Goal: Ask a question: Seek information or help from site administrators or community

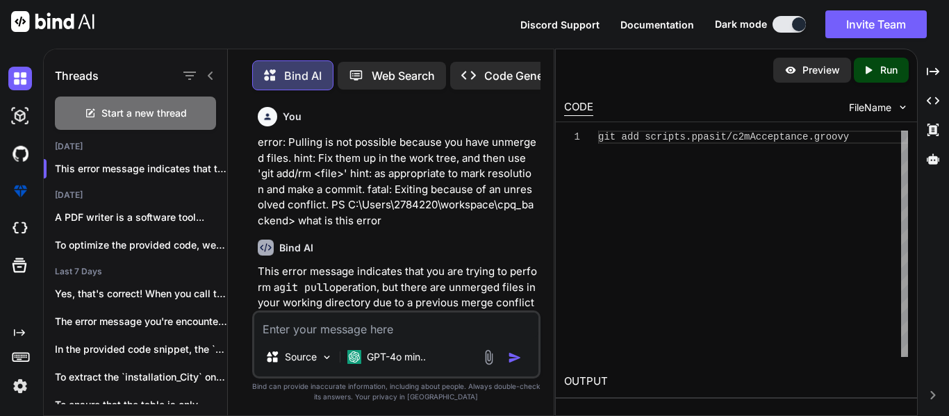
scroll to position [1170, 0]
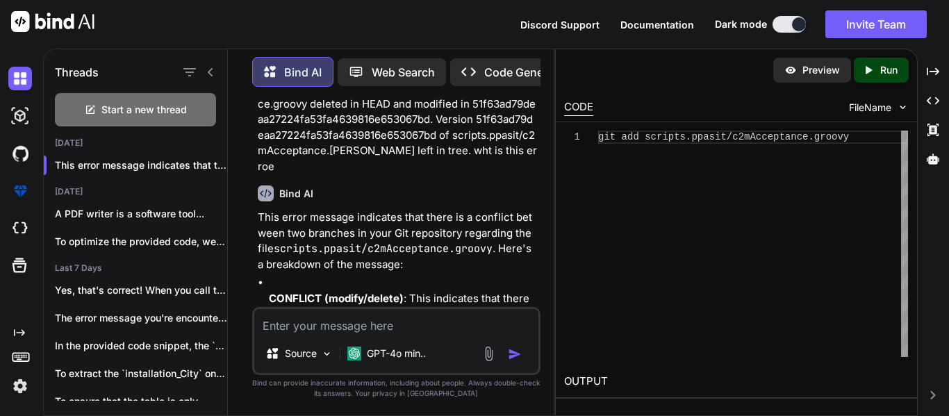
type textarea "w"
type textarea "x"
type textarea "wh"
type textarea "x"
type textarea "whe"
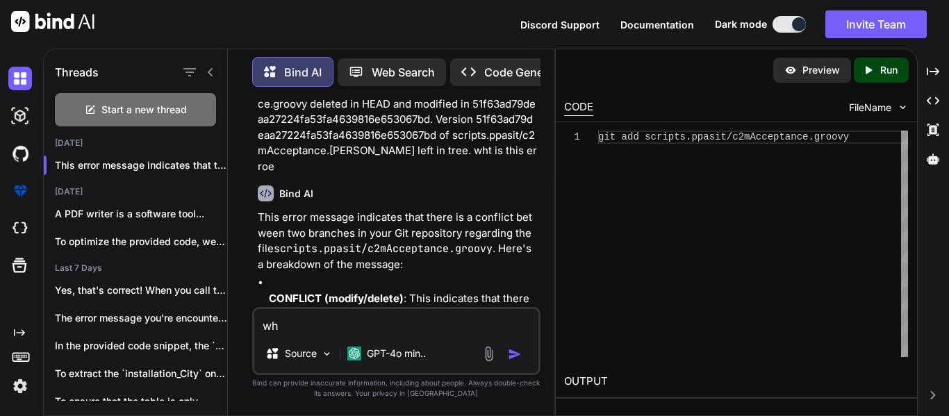
type textarea "x"
type textarea "wher"
type textarea "x"
type textarea "where"
type textarea "x"
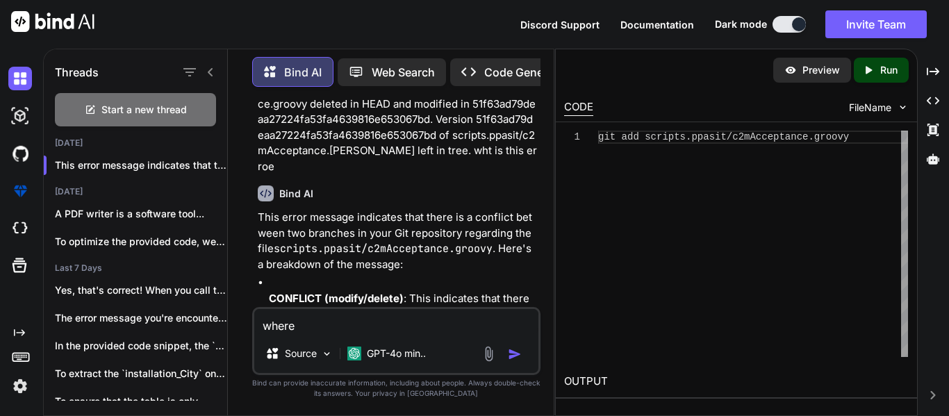
type textarea "where"
type textarea "x"
type textarea "where i"
type textarea "x"
type textarea "where i"
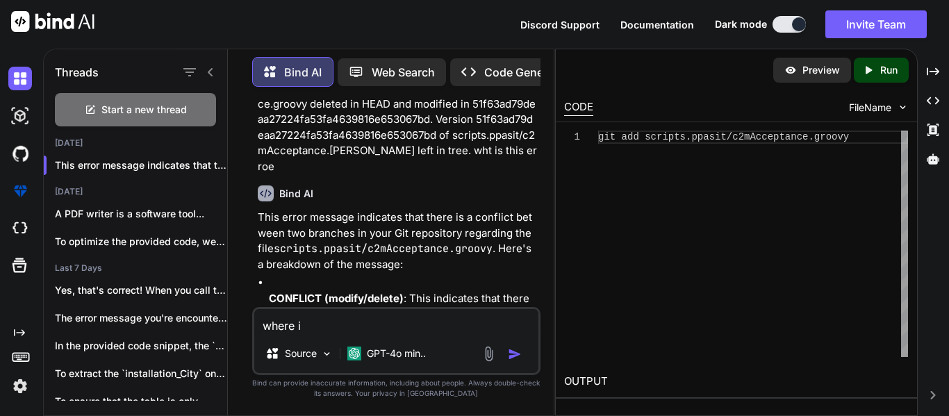
type textarea "x"
type textarea "where i h"
type textarea "x"
type textarea "where i ha"
type textarea "x"
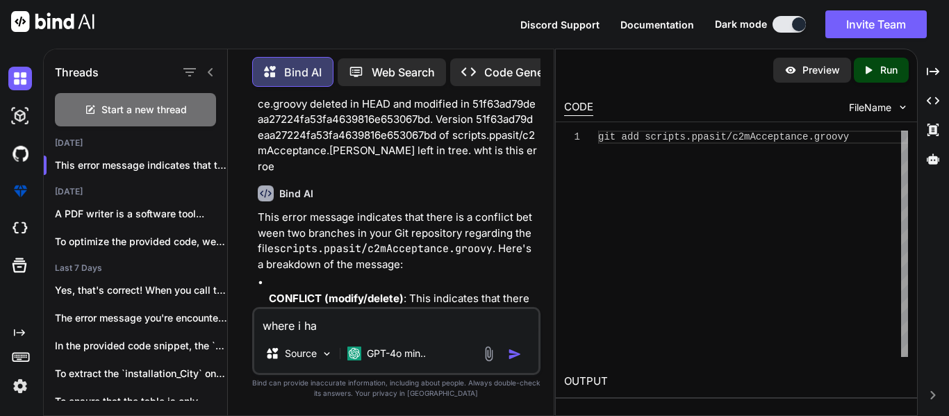
type textarea "where i hav"
type textarea "x"
type textarea "where i have"
type textarea "x"
type textarea "where i have"
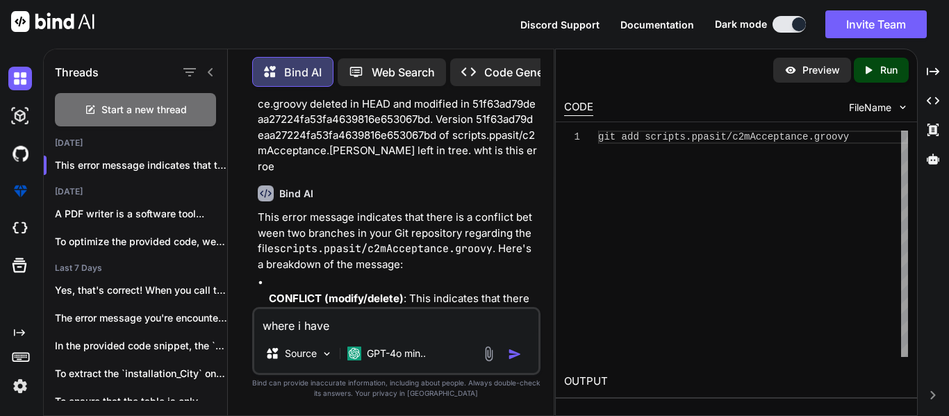
type textarea "x"
type textarea "where i have t"
type textarea "x"
type textarea "where i have to"
type textarea "x"
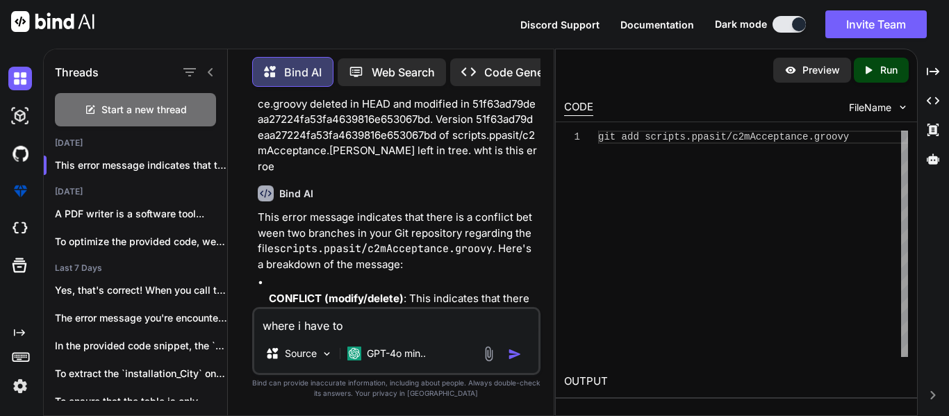
type textarea "where i have to"
type textarea "x"
type textarea "where i have to r"
type textarea "x"
type textarea "where i have to ru"
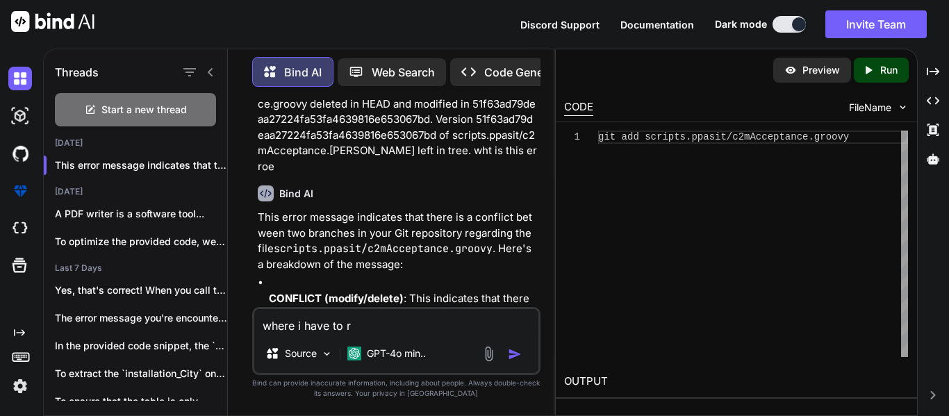
type textarea "x"
type textarea "where i have to run"
type textarea "x"
type textarea "where i have to run"
type textarea "x"
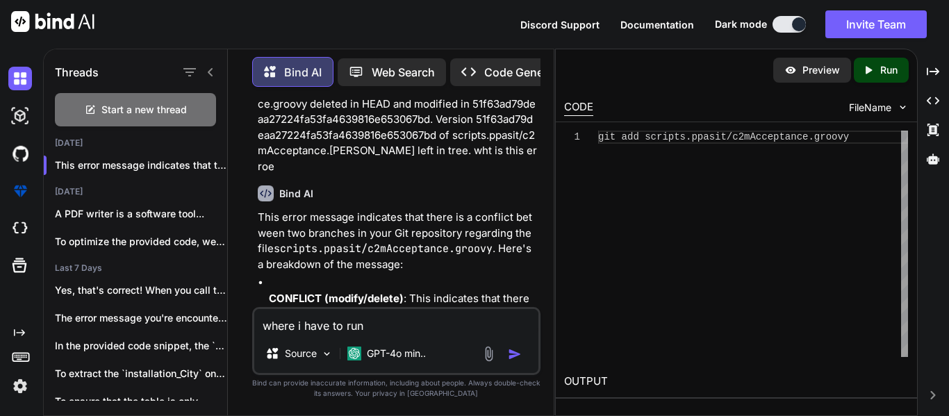
type textarea "where i have to run t"
type textarea "x"
type textarea "where i have to run th"
type textarea "x"
type textarea "where i have to run the"
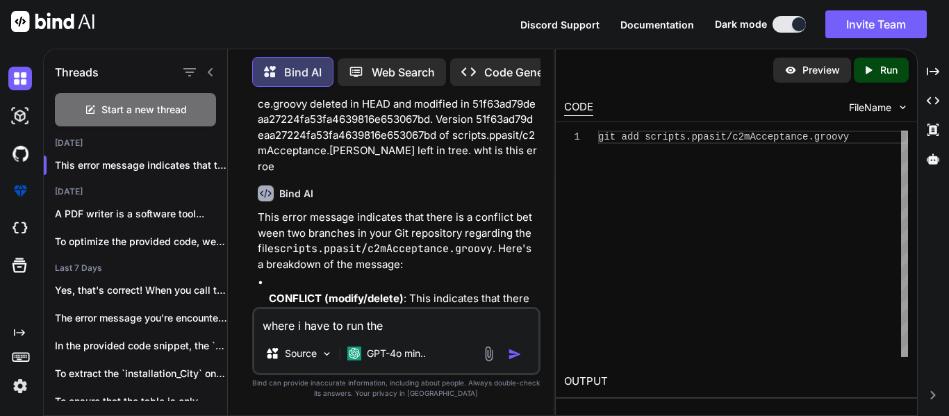
type textarea "x"
type textarea "where i have to run the"
type textarea "x"
type textarea "where i have to run the"
type textarea "x"
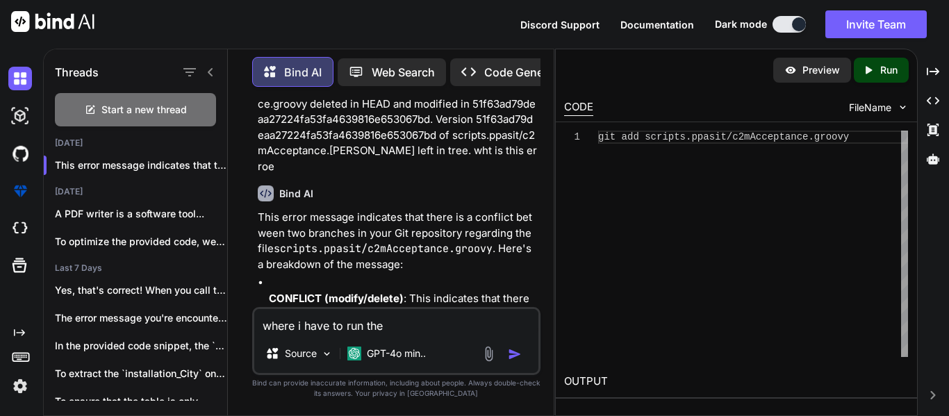
type textarea "where i have to run th"
type textarea "x"
type textarea "where i have to run t"
type textarea "x"
type textarea "where i have to run"
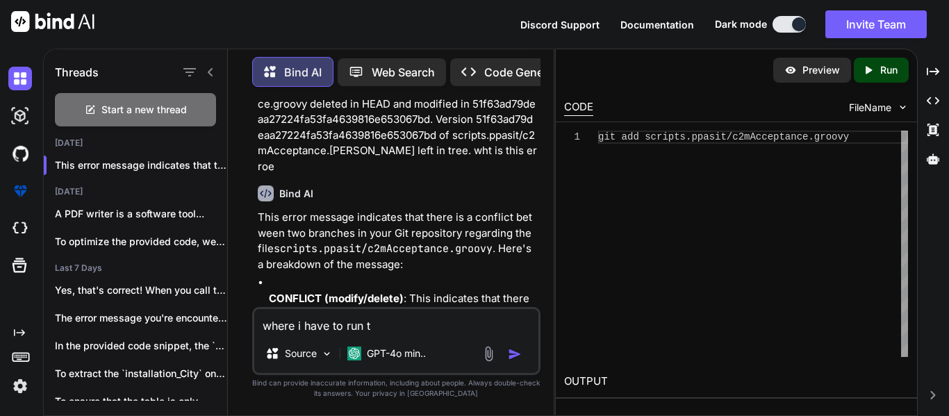
type textarea "x"
type textarea "where i have to run"
type textarea "x"
type textarea "where i have to ru"
type textarea "x"
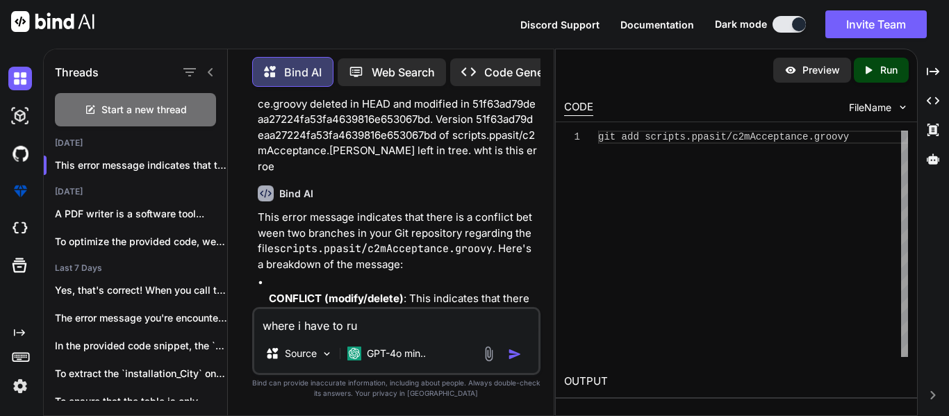
type textarea "where i have to r"
type textarea "x"
type textarea "where i have to"
type textarea "x"
type textarea "where i have to f"
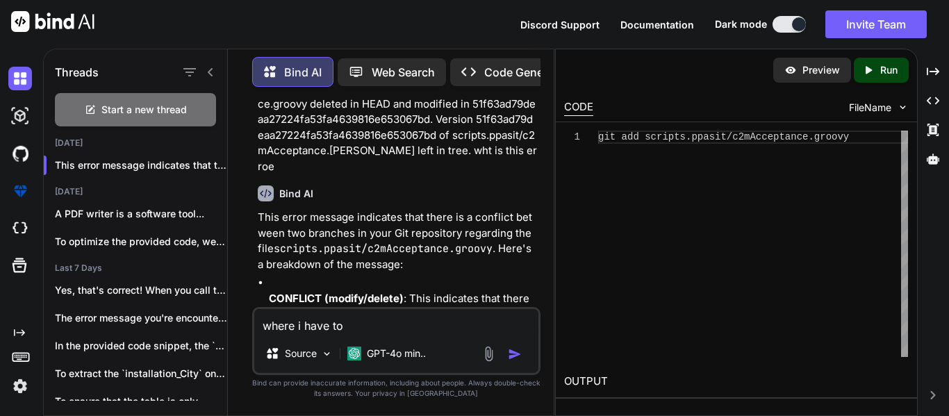
type textarea "x"
type textarea "where i have to fi"
type textarea "x"
type textarea "where i have to fin"
type textarea "x"
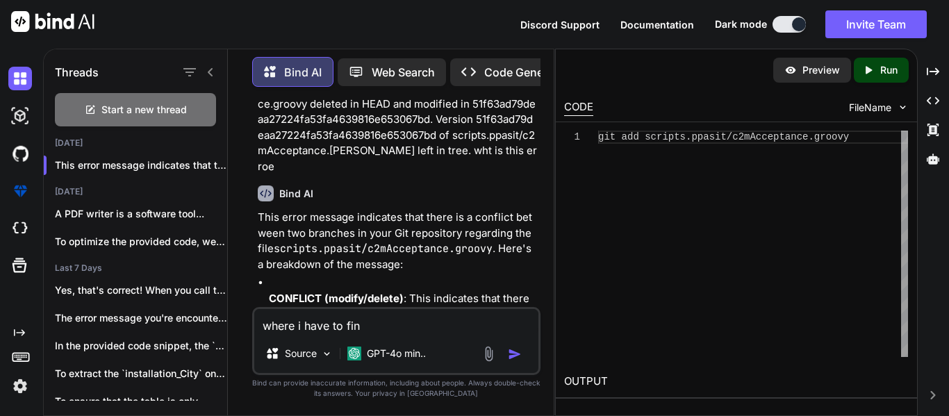
type textarea "where i have to find"
type textarea "x"
type textarea "where i have to find"
type textarea "x"
type textarea "where i have to find t"
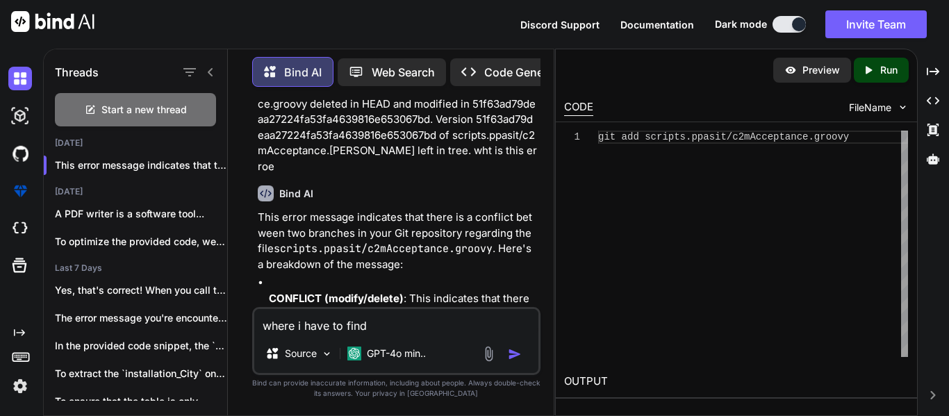
type textarea "x"
type textarea "where i have to find th"
type textarea "x"
type textarea "where i have to find the"
type textarea "x"
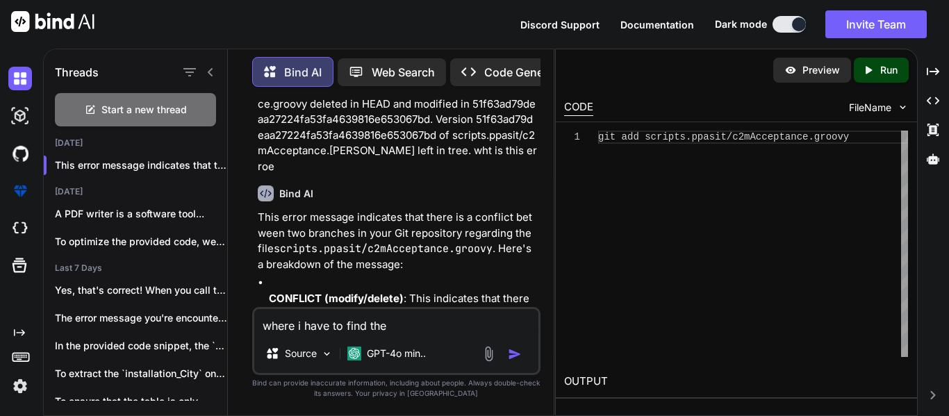
type textarea "where i have to find the"
type textarea "x"
type textarea "where i have to find the r"
type textarea "x"
type textarea "where i have to find the ru"
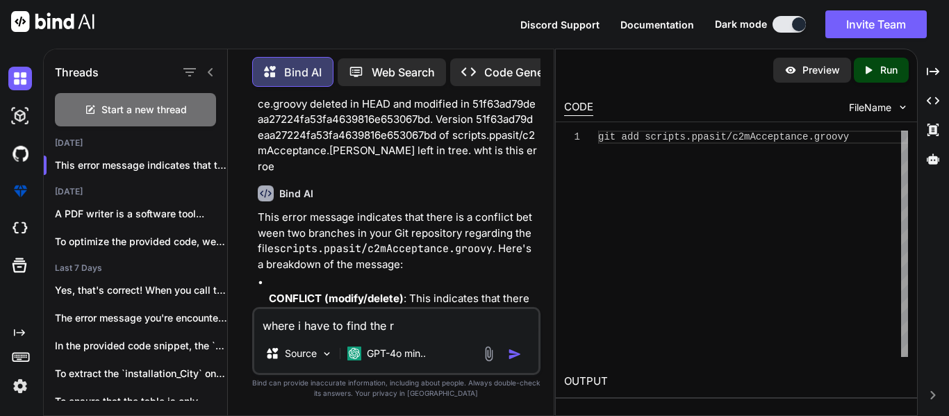
type textarea "x"
type textarea "where i have to find the run"
type textarea "x"
type textarea "where i have to find the run"
type textarea "x"
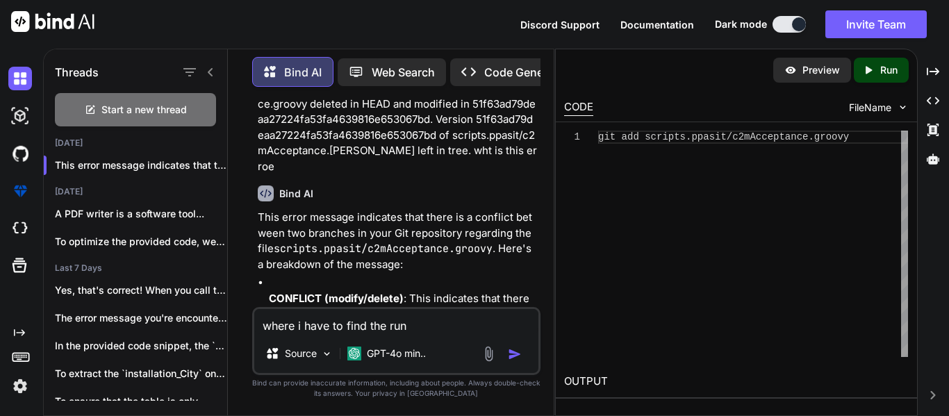
type textarea "where i have to find the run i"
type textarea "x"
type textarea "where i have to find the run in"
type textarea "x"
type textarea "where i have to find the run int"
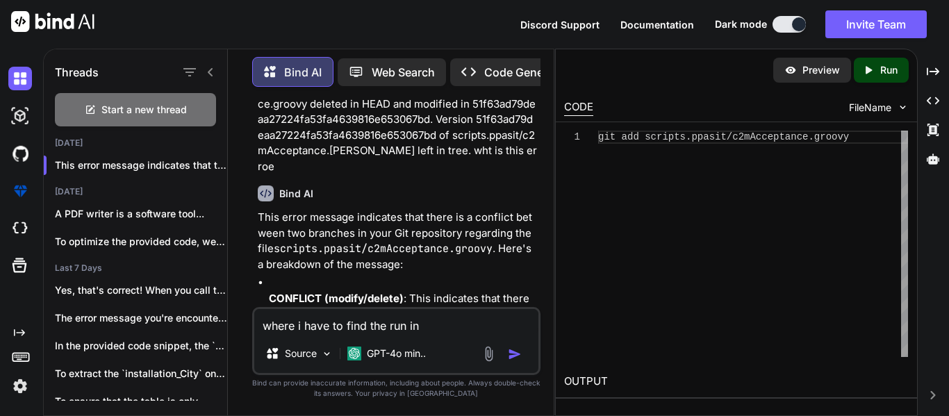
type textarea "x"
type textarea "where i have to find the run inte"
type textarea "x"
type textarea "where i have to find the run intel"
type textarea "x"
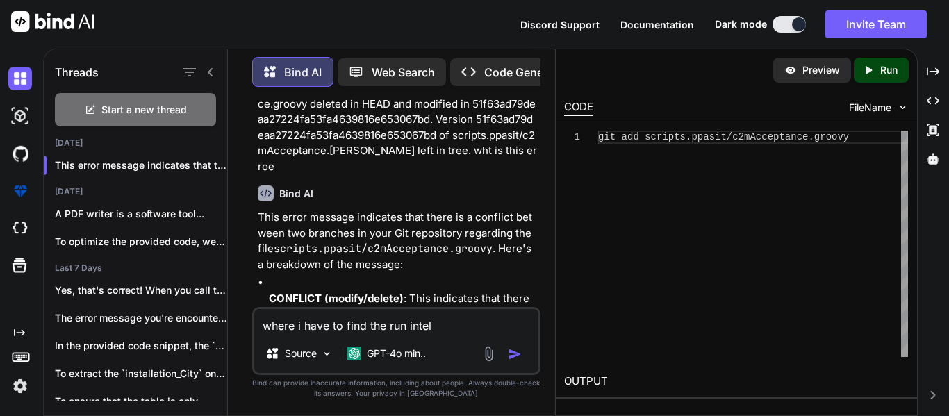
type textarea "where i have to find the run intell"
type textarea "x"
type textarea "where i have to find the run intelli"
type textarea "x"
type textarea "where i have to find the run intellie"
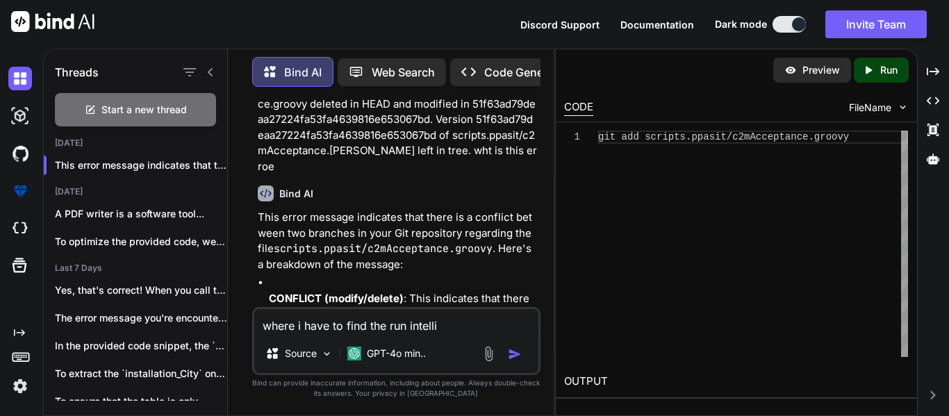
type textarea "x"
type textarea "where i have to find the run intelliej"
type textarea "x"
type textarea "where i have to find the run intelliej"
type textarea "x"
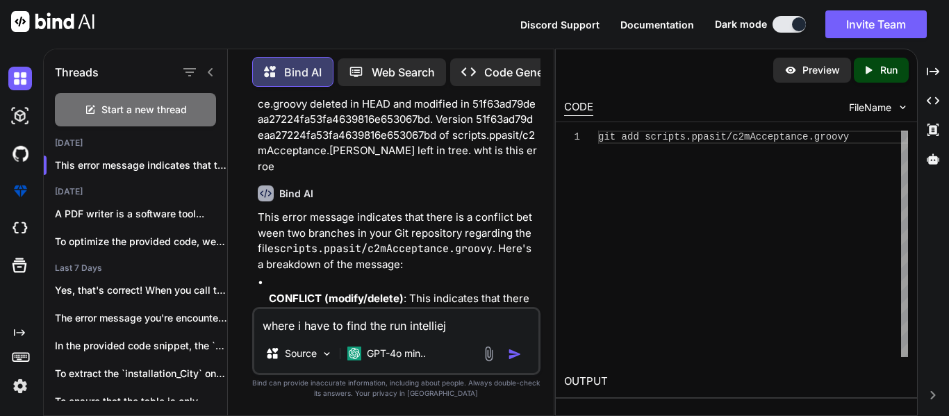
type textarea "where i have to find the run intelliej c"
type textarea "x"
type textarea "where i have to find the run intelliej co"
type textarea "x"
type textarea "where i have to find the run intelliej con"
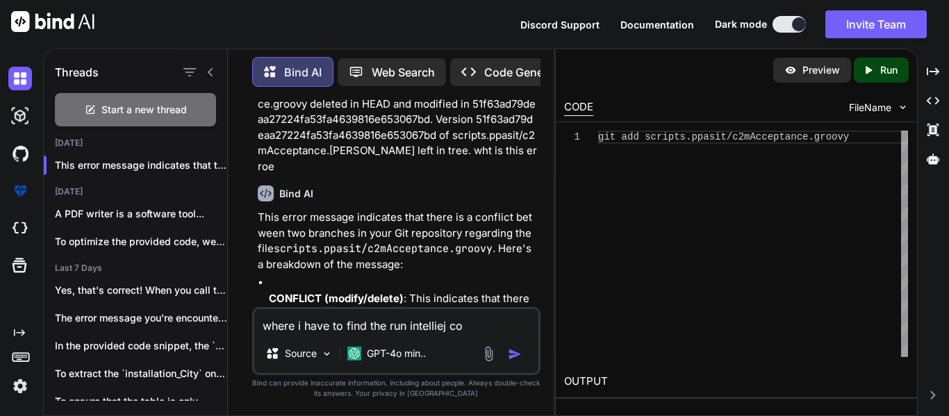
type textarea "x"
type textarea "where i have to find the run intelliej cons"
type textarea "x"
type textarea "where i have to find the run intelliej conso"
type textarea "x"
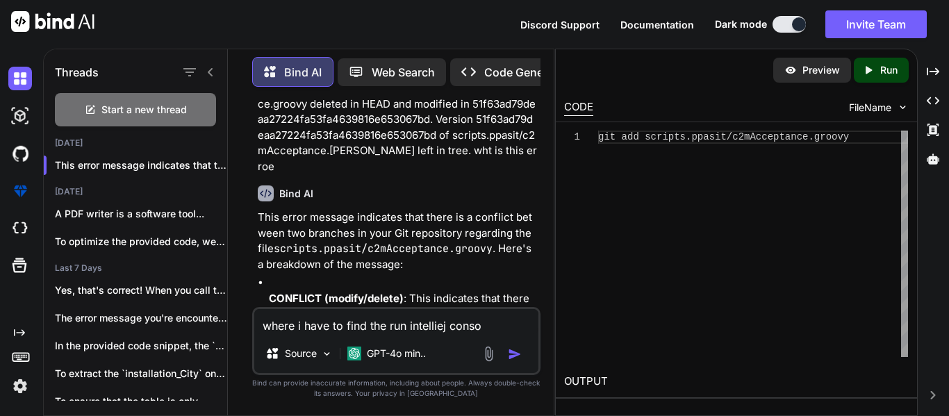
type textarea "where i have to find the run intelliej consol"
type textarea "x"
type textarea "where i have to find the run intelliej consolw"
type textarea "x"
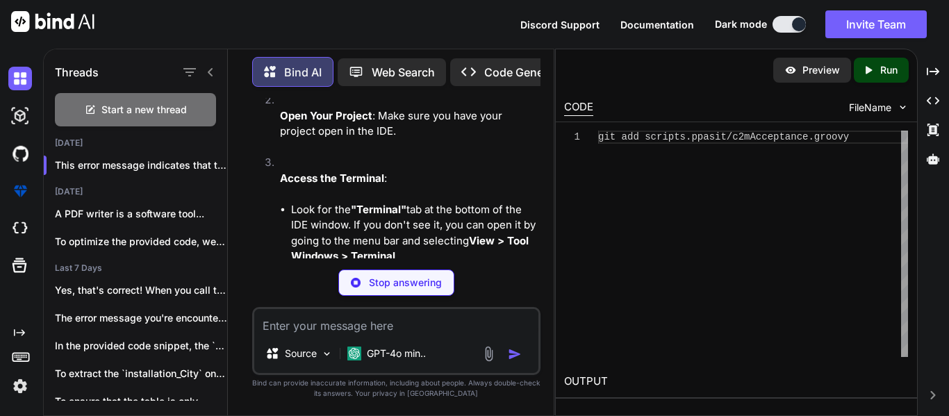
scroll to position [2874, 0]
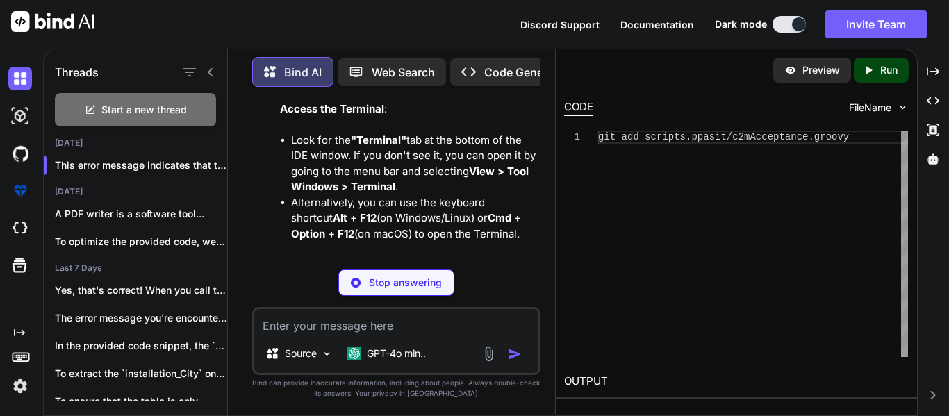
type textarea "x"
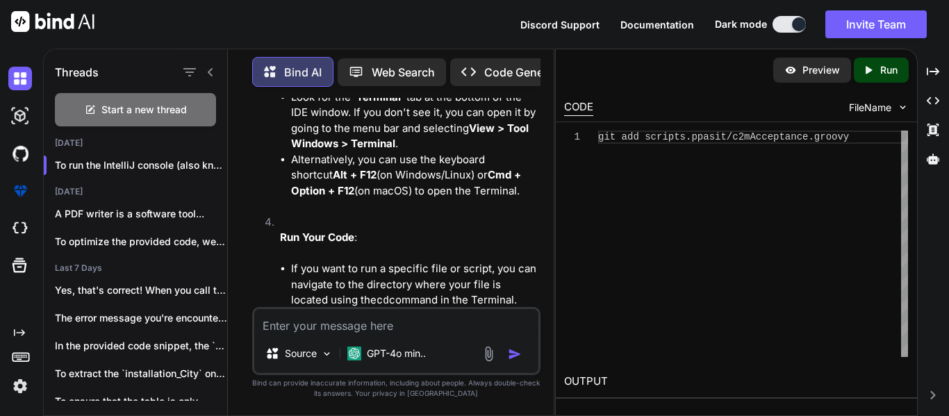
scroll to position [3112, 0]
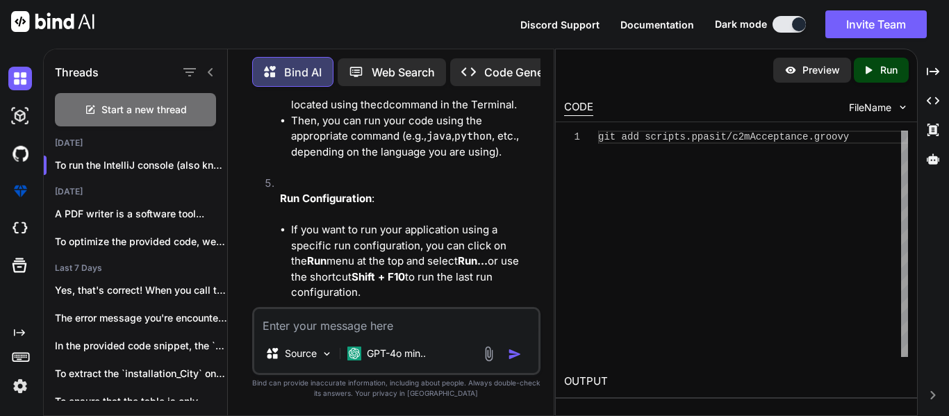
click at [835, 176] on div "git add scripts.ppasit/c2mAcceptance.groovy" at bounding box center [753, 244] width 310 height 227
type textarea "git add scripts.ppasit/c2mAcceptance.groovy"
